Goal: Task Accomplishment & Management: Manage account settings

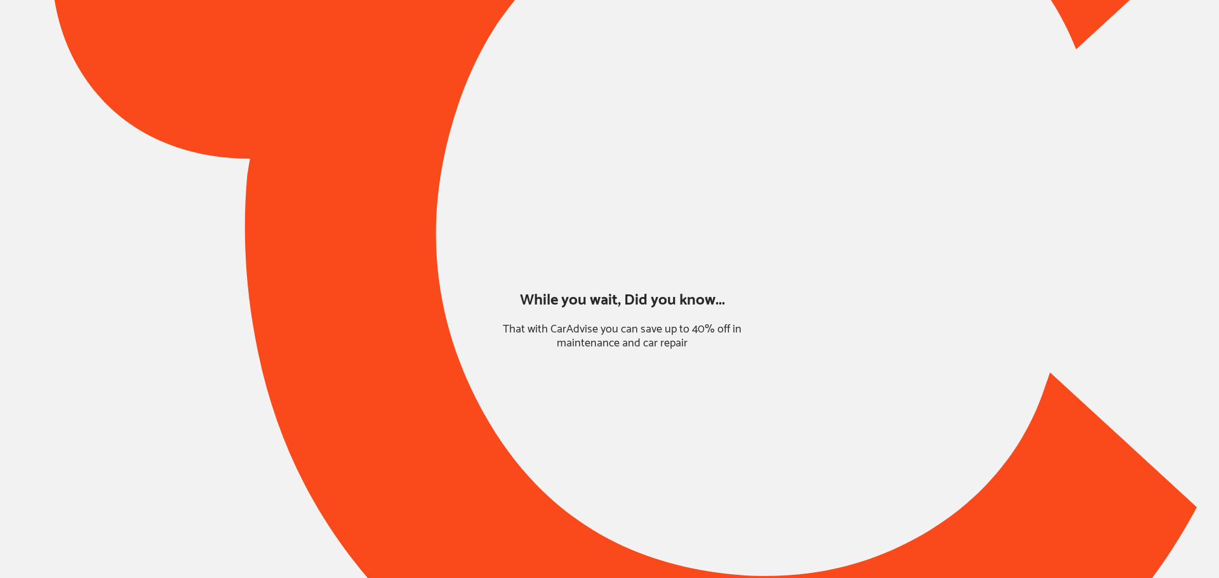
type input "*****"
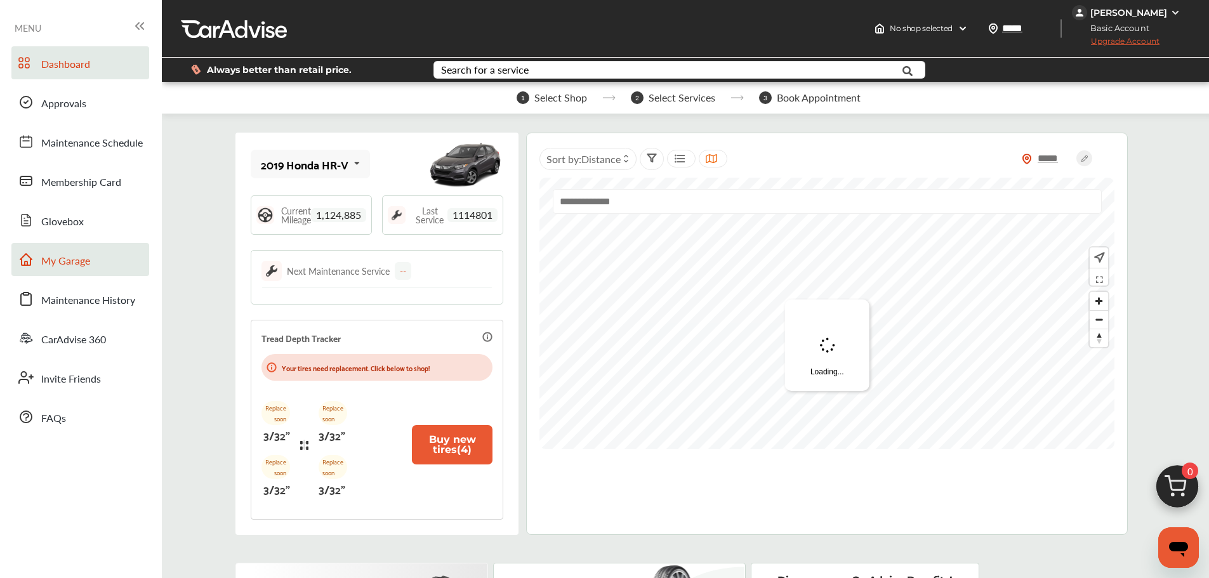
drag, startPoint x: 80, startPoint y: 261, endPoint x: 102, endPoint y: 261, distance: 22.2
click at [80, 261] on span "My Garage" at bounding box center [65, 261] width 49 height 17
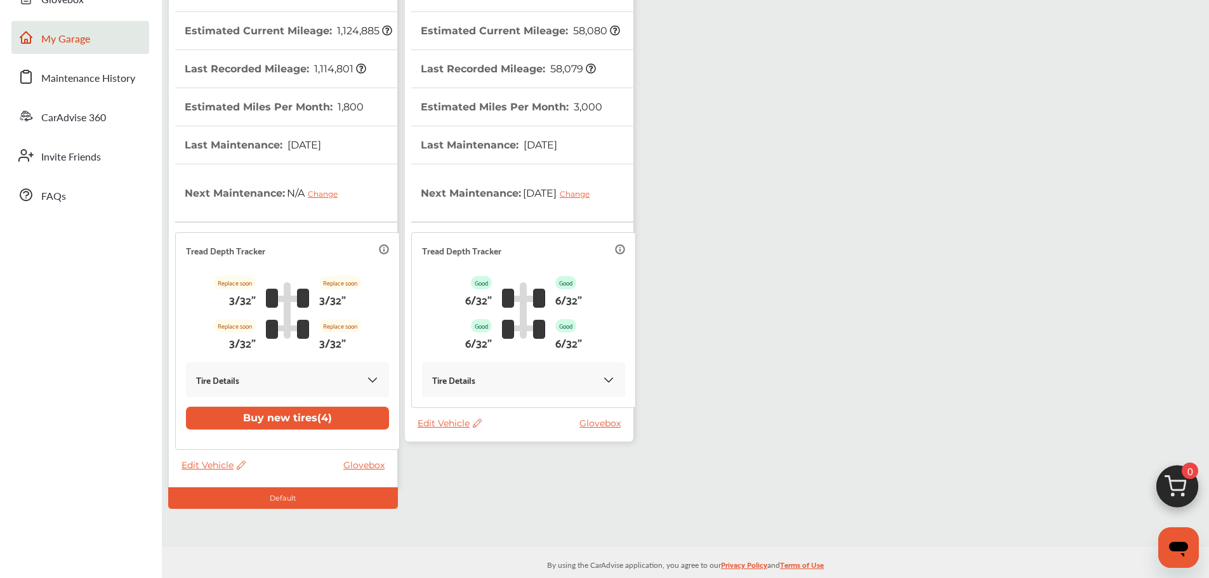
scroll to position [225, 0]
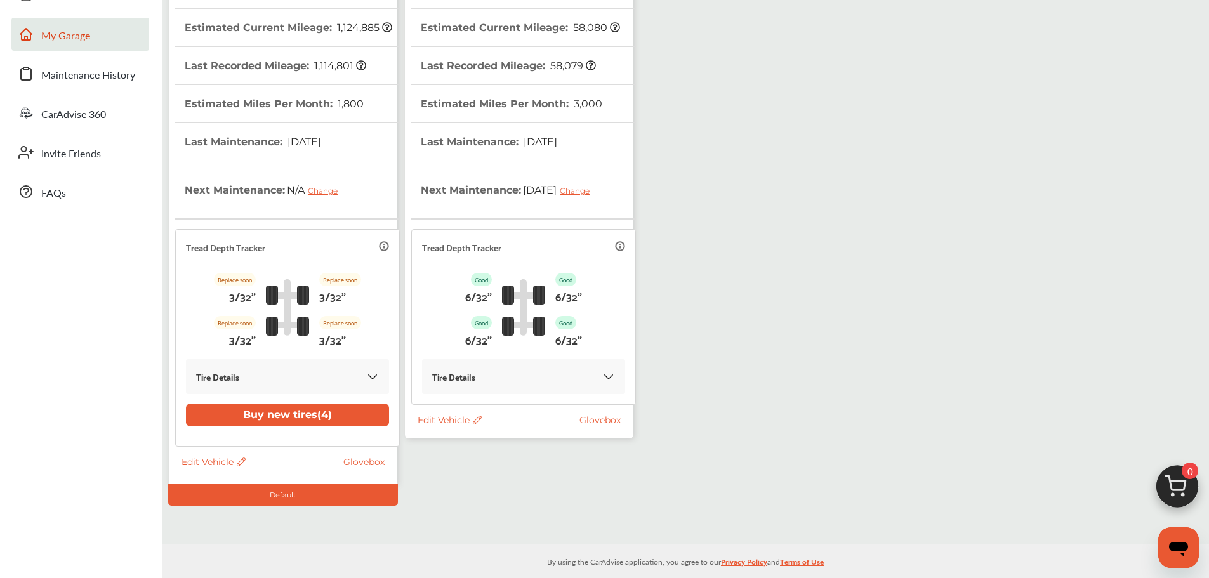
click at [440, 423] on span "Edit Vehicle" at bounding box center [450, 420] width 64 height 11
click at [486, 470] on div "Use this vehicle" at bounding box center [497, 477] width 114 height 20
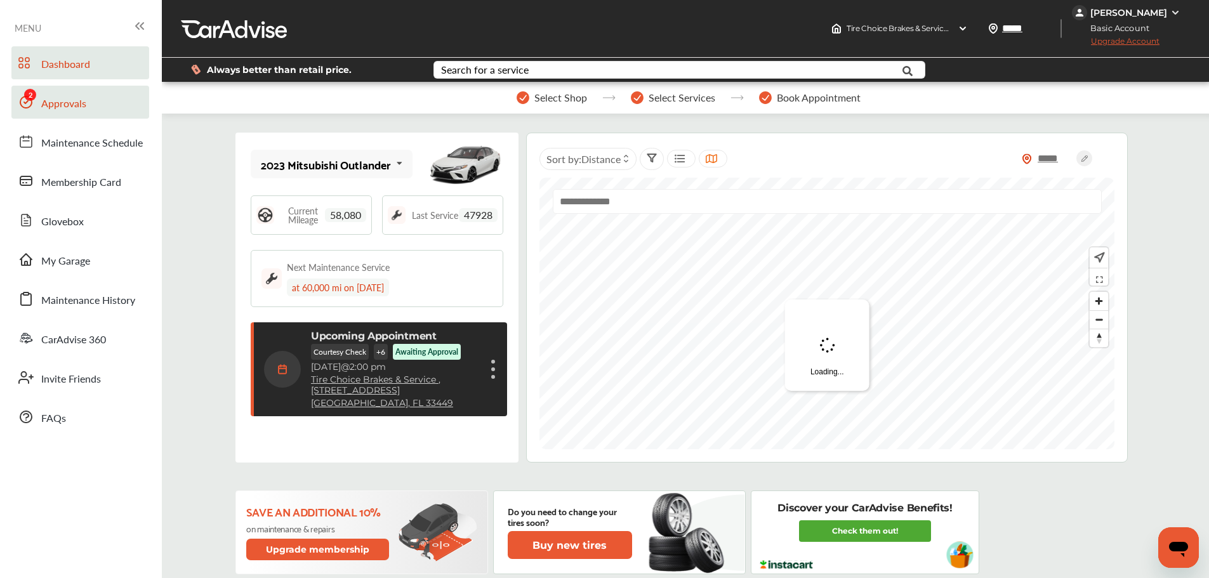
click at [64, 96] on span "Approvals" at bounding box center [63, 104] width 45 height 17
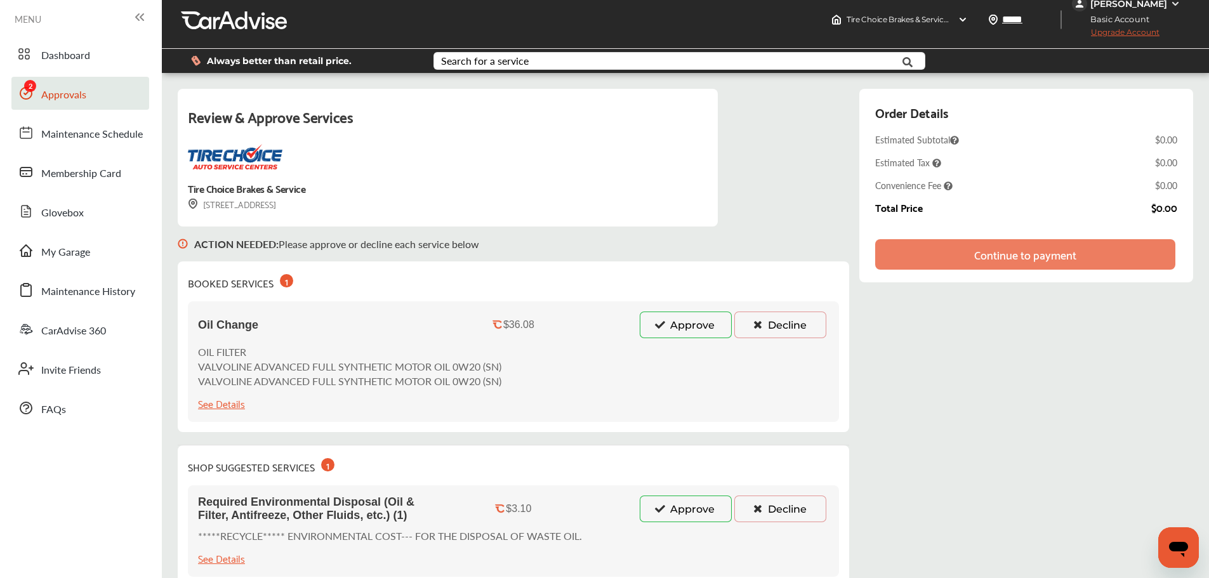
scroll to position [63, 0]
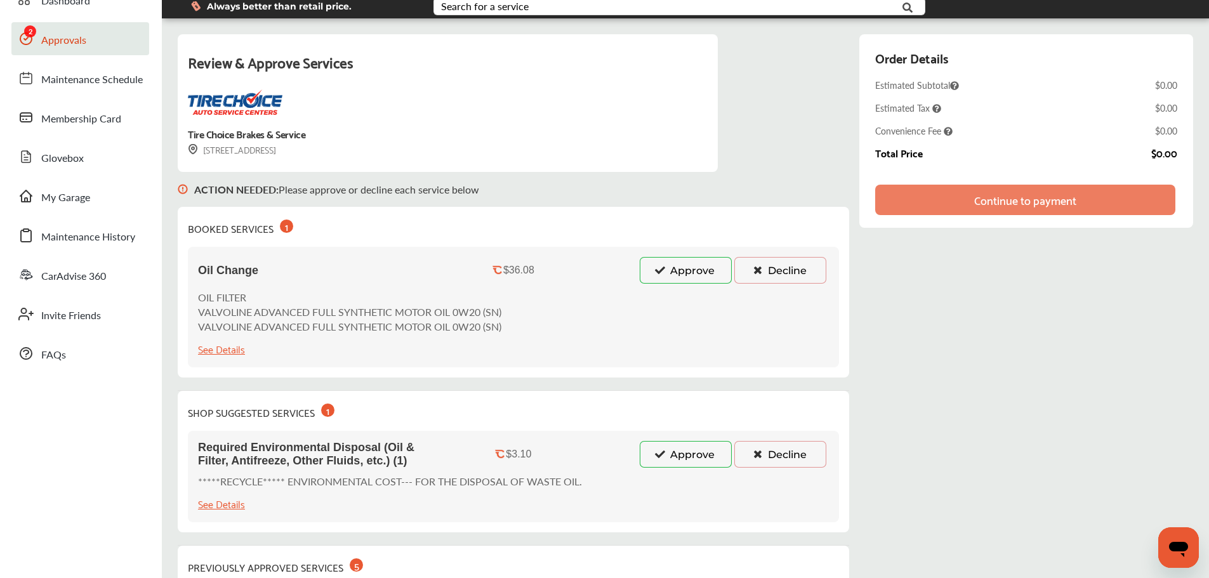
click at [714, 266] on button "Approve" at bounding box center [686, 270] width 92 height 27
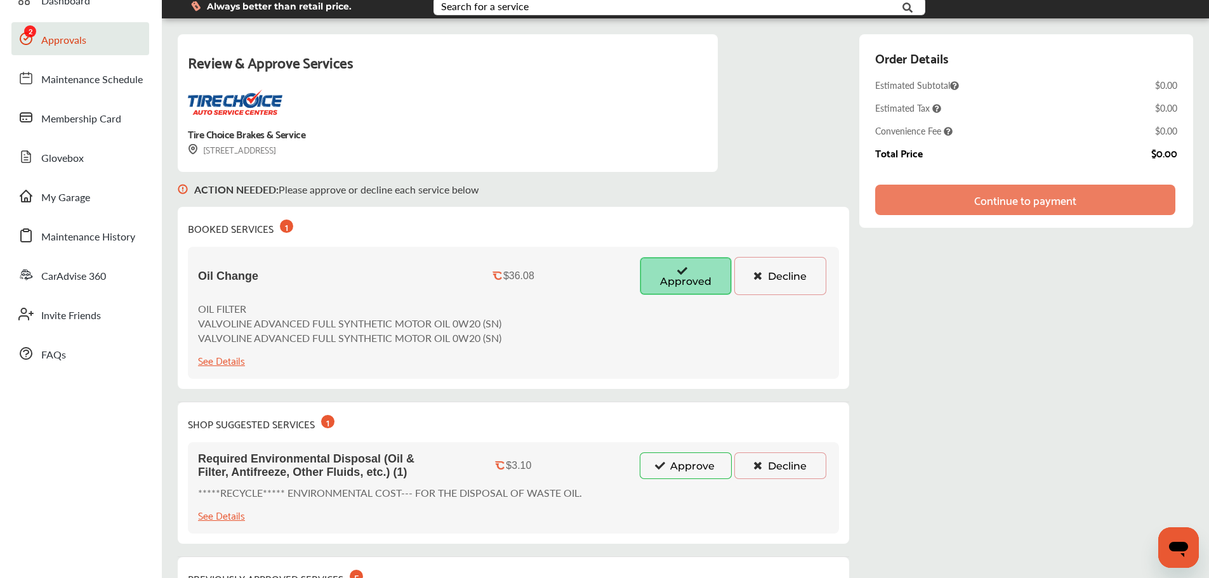
click at [668, 467] on button "Approve" at bounding box center [686, 466] width 92 height 27
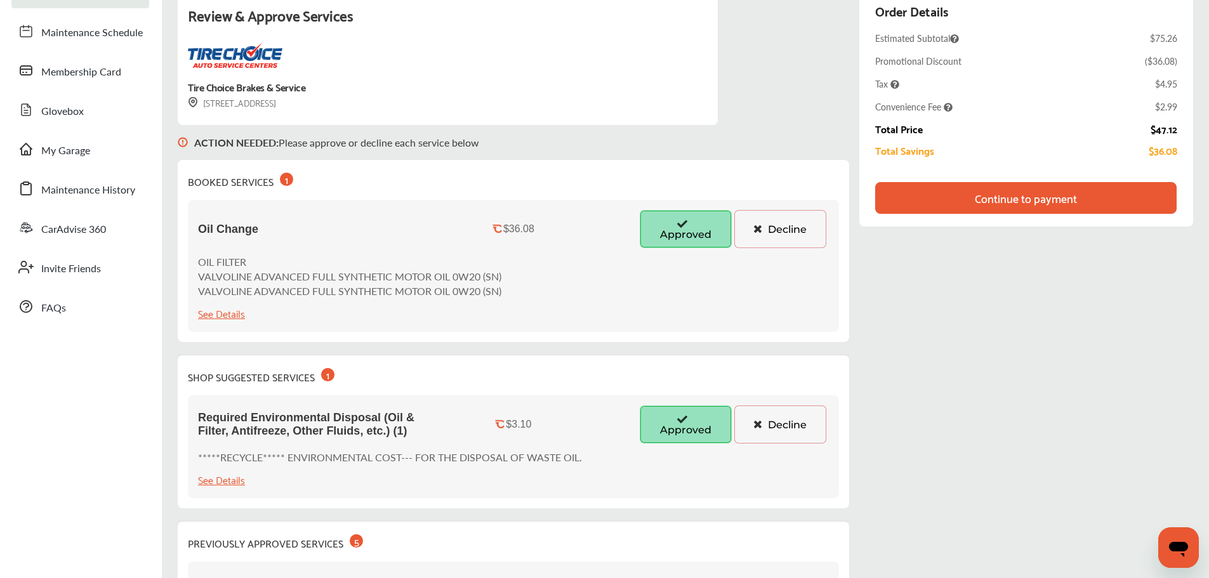
scroll to position [0, 0]
